Goal: Information Seeking & Learning: Learn about a topic

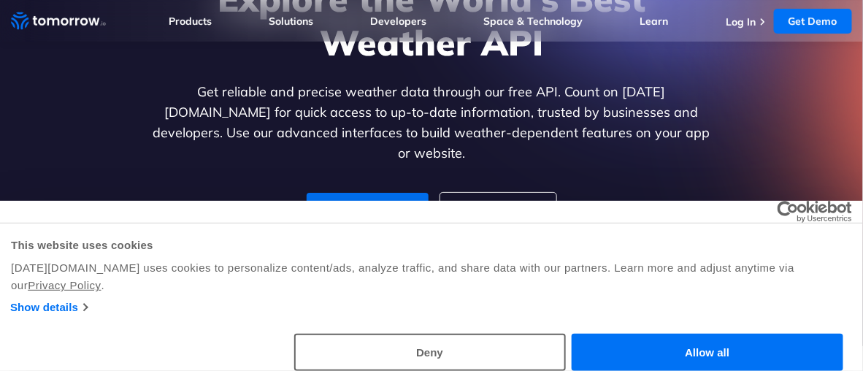
click at [506, 201] on link "For Enterprise" at bounding box center [498, 211] width 116 height 36
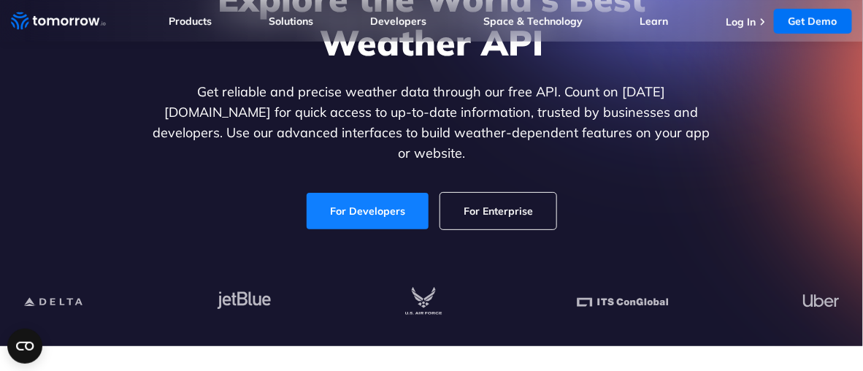
click at [366, 193] on link "For Developers" at bounding box center [367, 211] width 122 height 36
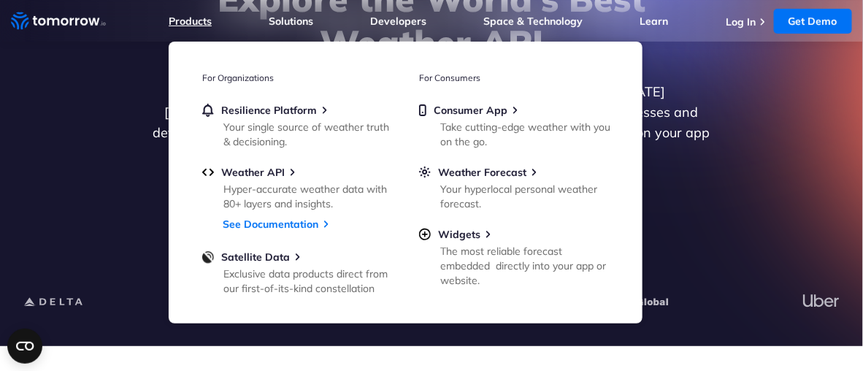
click at [207, 18] on link "Products" at bounding box center [190, 21] width 43 height 13
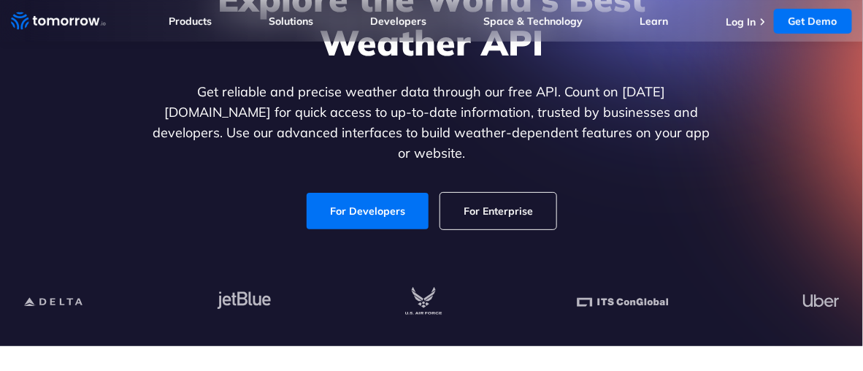
scroll to position [180, 0]
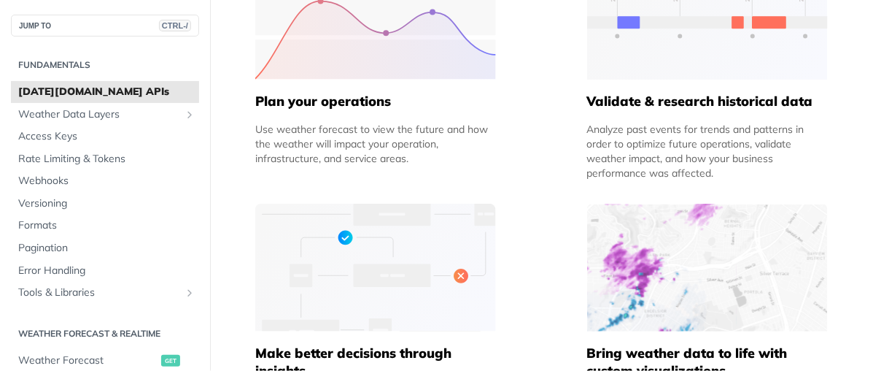
scroll to position [771, 0]
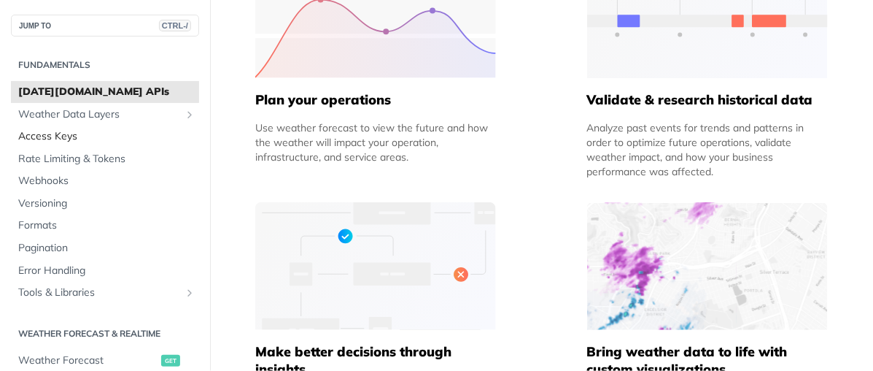
click at [88, 137] on span "Access Keys" at bounding box center [106, 136] width 177 height 15
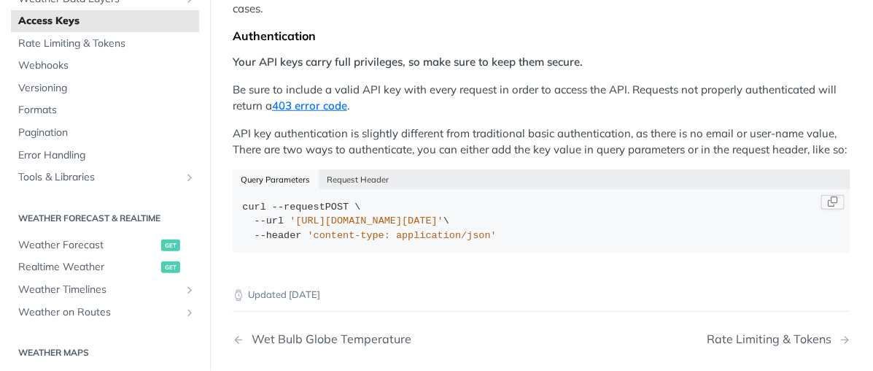
scroll to position [300, 0]
drag, startPoint x: 289, startPoint y: 238, endPoint x: 567, endPoint y: 239, distance: 278.0
click at [444, 226] on span "'[URL][DOMAIN_NAME][DATE]'" at bounding box center [367, 220] width 154 height 11
copy span "[URL][DOMAIN_NAME][DATE]"
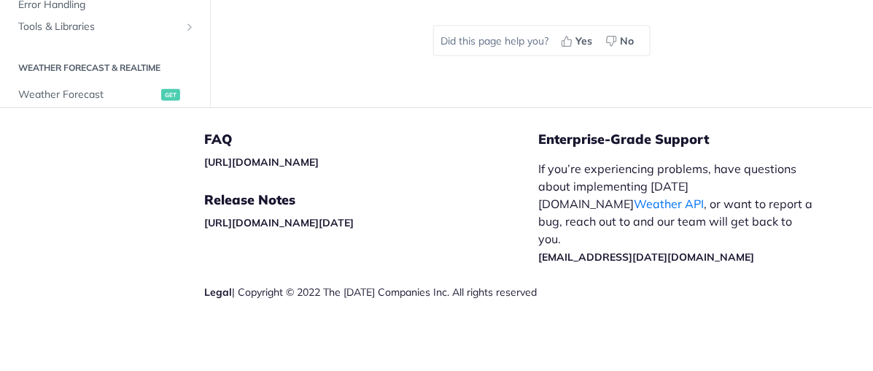
scroll to position [0, 0]
click at [139, 23] on span "Tools & Libraries" at bounding box center [99, 30] width 162 height 15
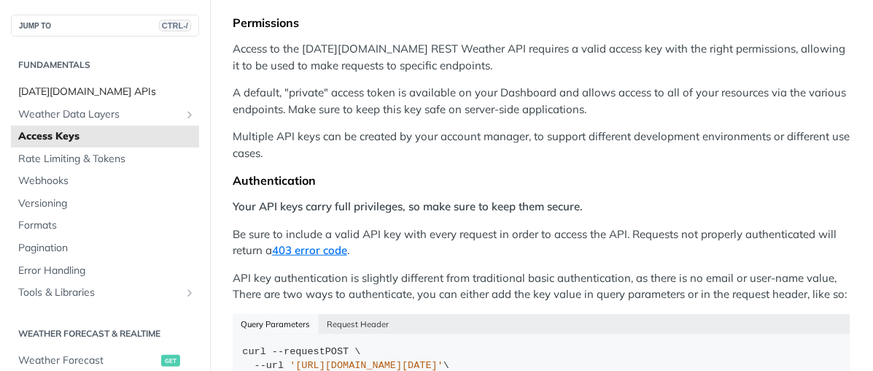
scroll to position [153, 0]
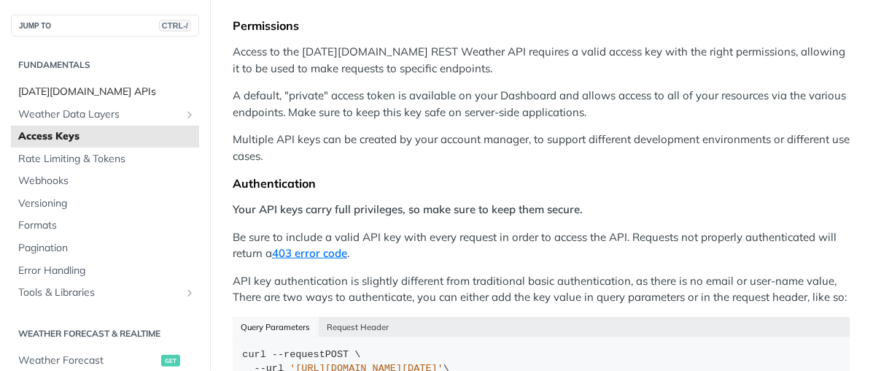
click at [80, 86] on span "[DATE][DOMAIN_NAME] APIs" at bounding box center [106, 92] width 177 height 15
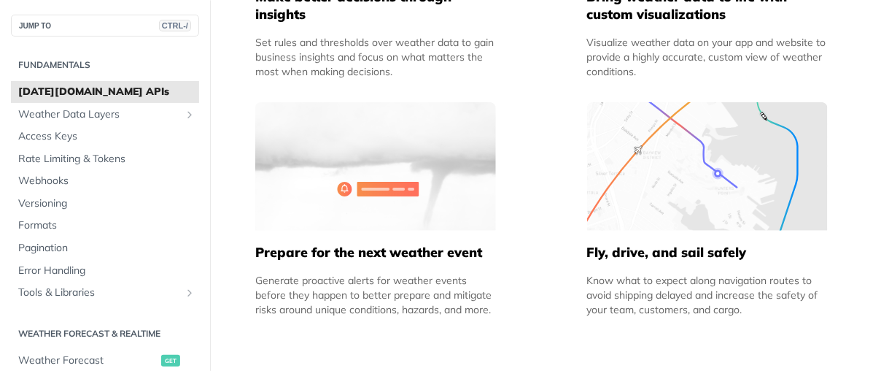
scroll to position [1127, 0]
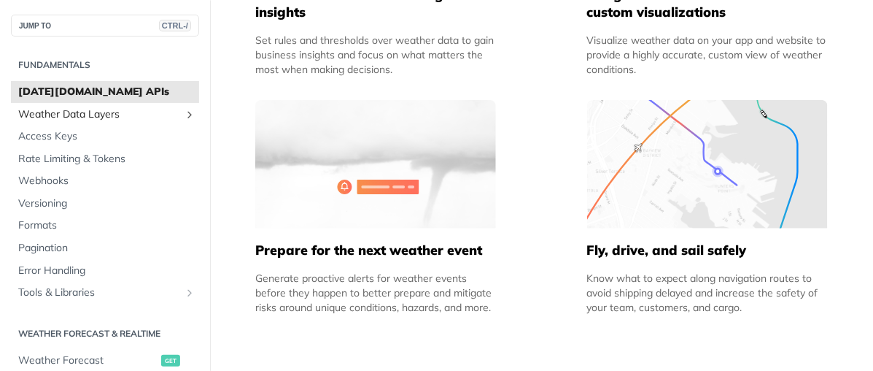
click at [143, 113] on span "Weather Data Layers" at bounding box center [99, 114] width 162 height 15
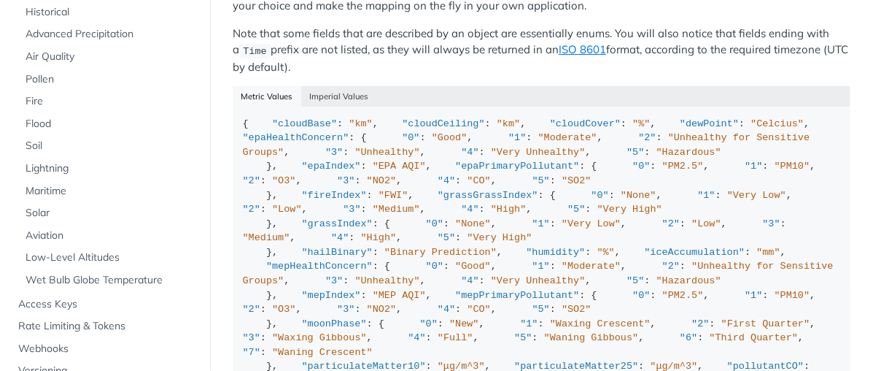
scroll to position [1581, 0]
click at [355, 157] on span ""Unhealthy"" at bounding box center [387, 151] width 65 height 11
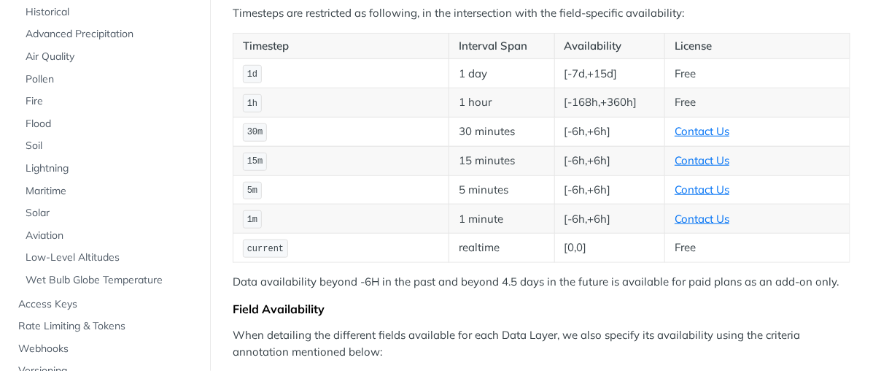
scroll to position [306, 0]
